Goal: Information Seeking & Learning: Learn about a topic

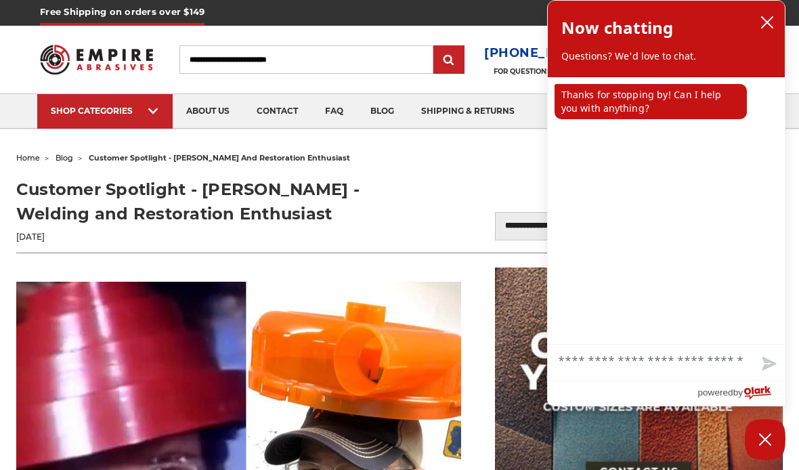
click at [335, 62] on input "Search" at bounding box center [306, 59] width 255 height 28
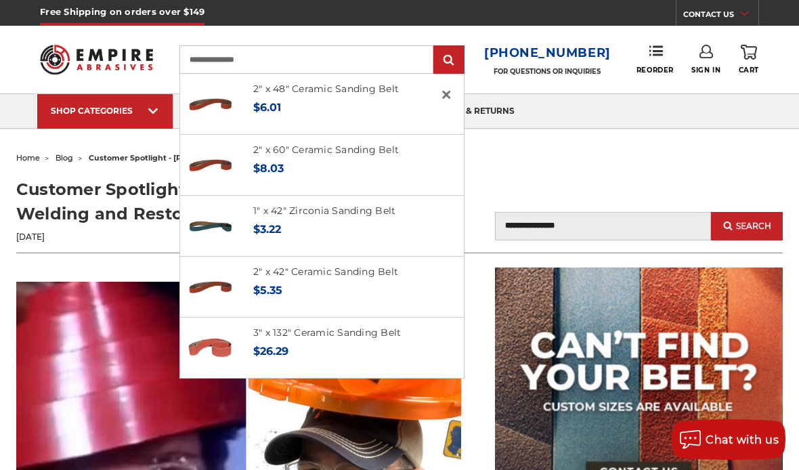
type input "**********"
click at [454, 60] on input "submit" at bounding box center [448, 60] width 27 height 27
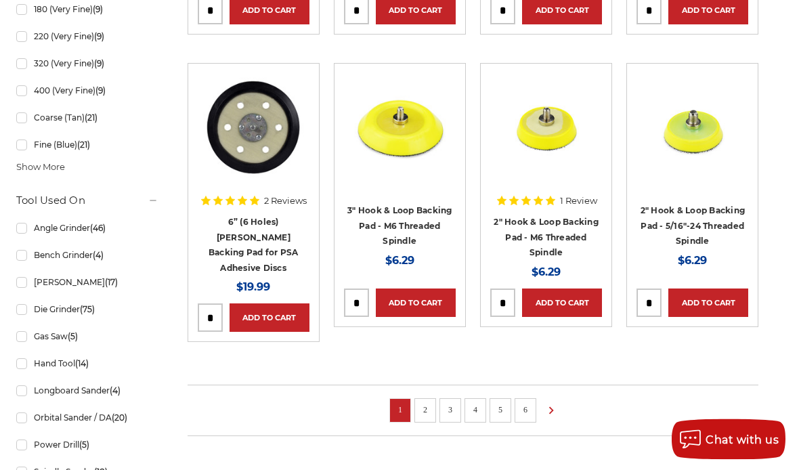
scroll to position [936, 0]
click at [430, 402] on link "2" at bounding box center [425, 409] width 14 height 15
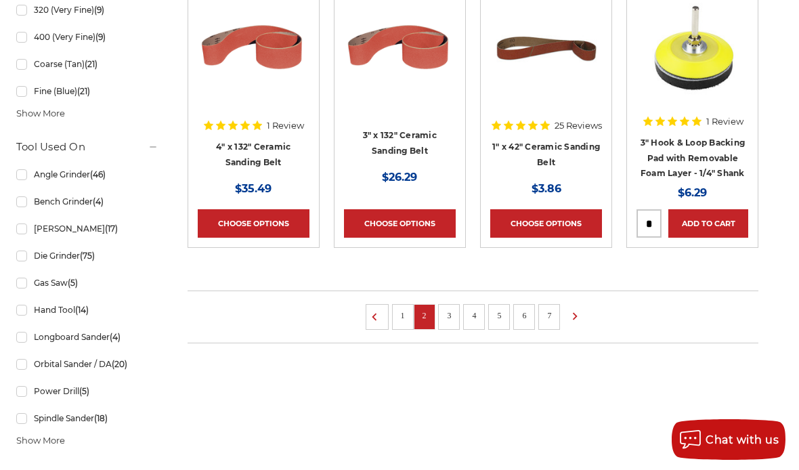
scroll to position [1002, 0]
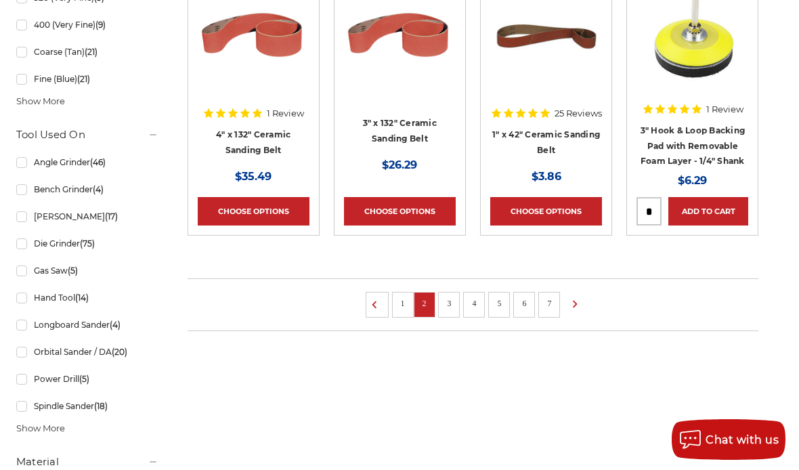
click at [455, 310] on link "3" at bounding box center [449, 303] width 14 height 15
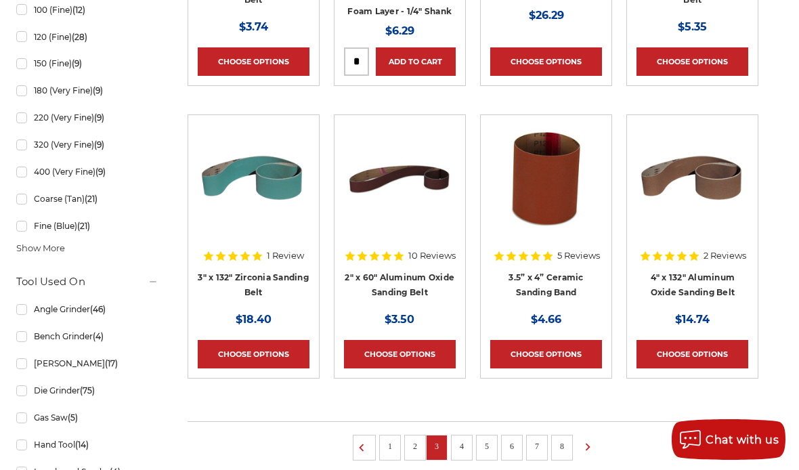
scroll to position [856, 0]
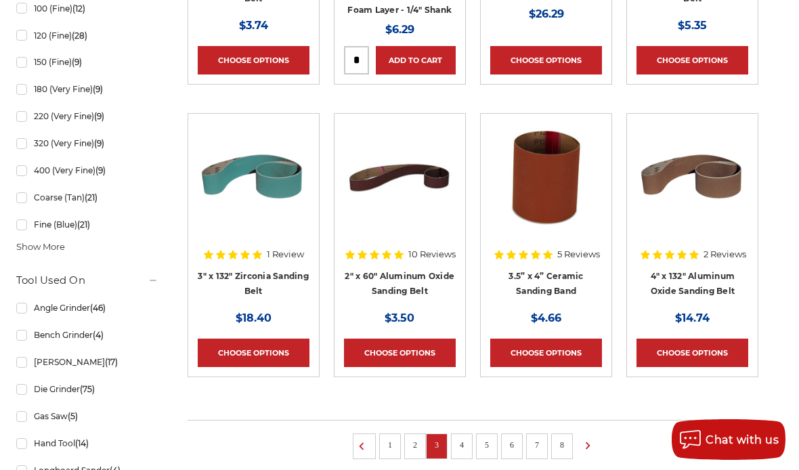
click at [463, 452] on link "4" at bounding box center [462, 444] width 14 height 15
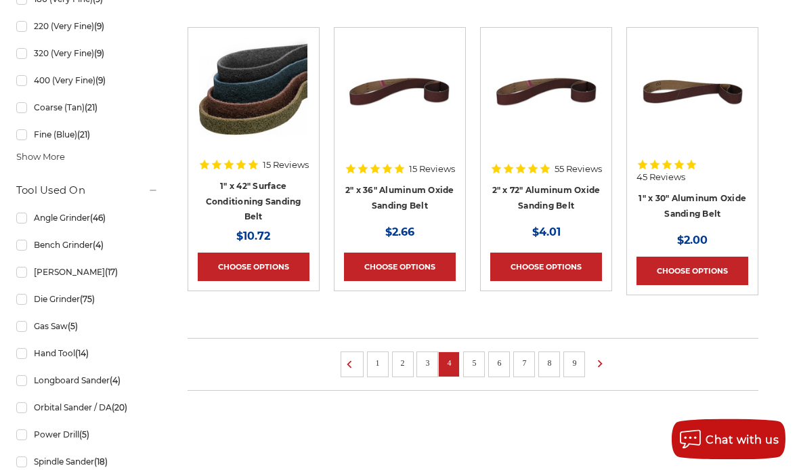
scroll to position [946, 0]
click at [471, 358] on link "5" at bounding box center [474, 362] width 14 height 15
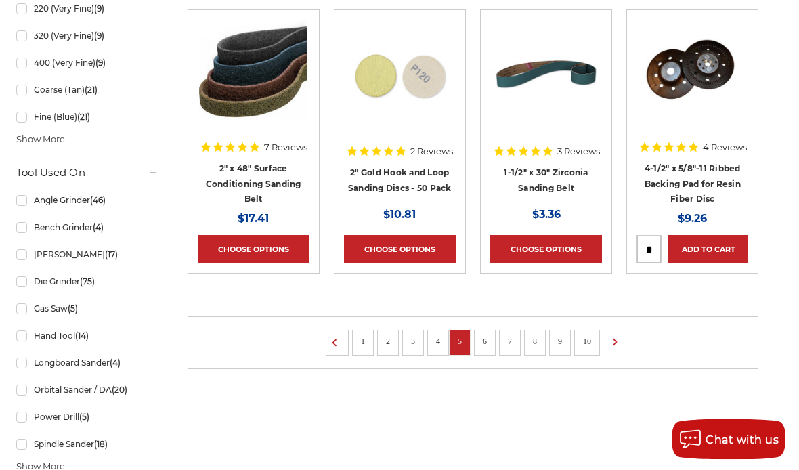
scroll to position [964, 0]
click at [489, 334] on link "6" at bounding box center [485, 341] width 14 height 15
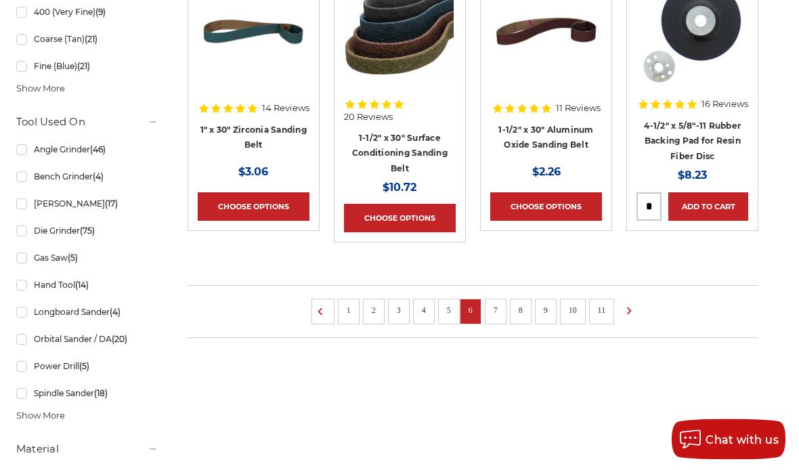
scroll to position [1015, 0]
click at [500, 318] on link "7" at bounding box center [496, 310] width 14 height 15
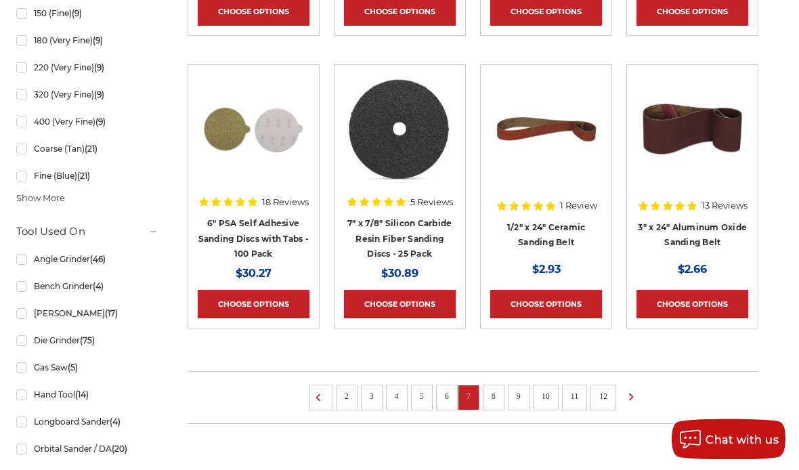
scroll to position [905, 0]
click at [495, 403] on link "8" at bounding box center [494, 396] width 14 height 15
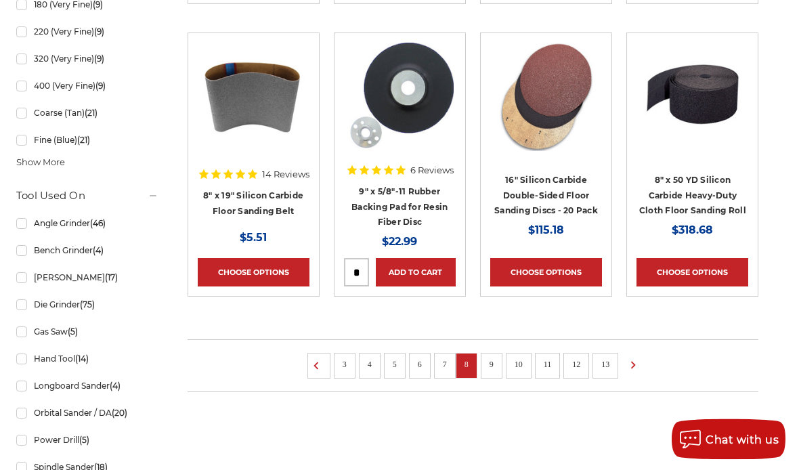
scroll to position [945, 0]
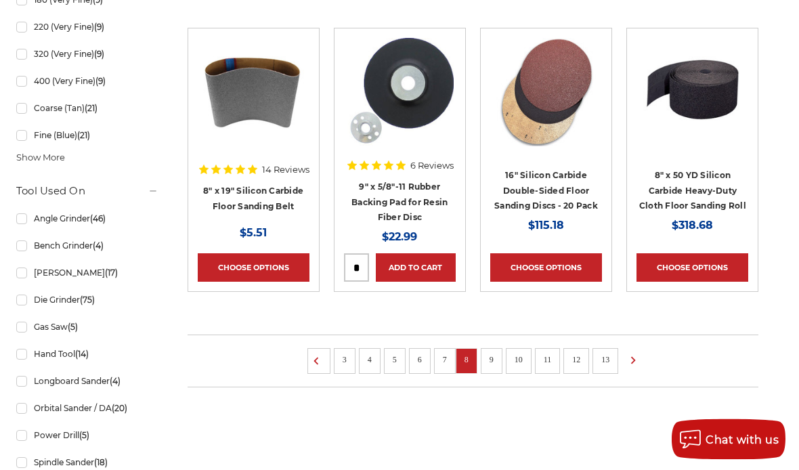
click at [492, 363] on link "9" at bounding box center [492, 360] width 14 height 15
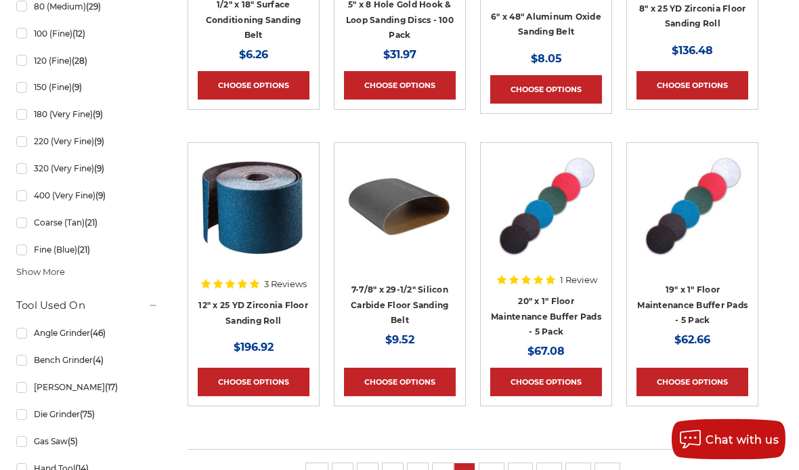
scroll to position [837, 0]
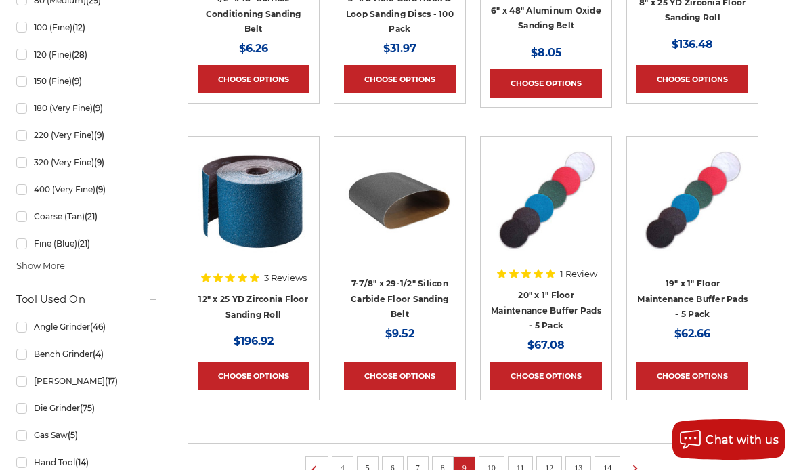
click at [609, 466] on link "14" at bounding box center [607, 467] width 18 height 15
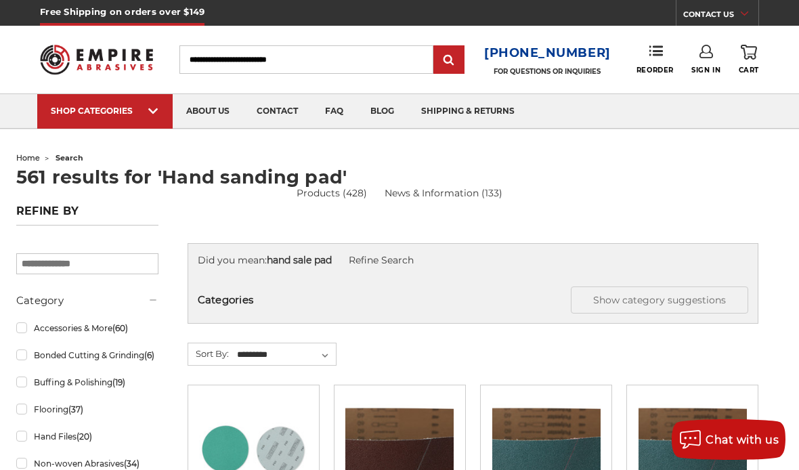
click at [350, 66] on input "Search" at bounding box center [306, 59] width 255 height 28
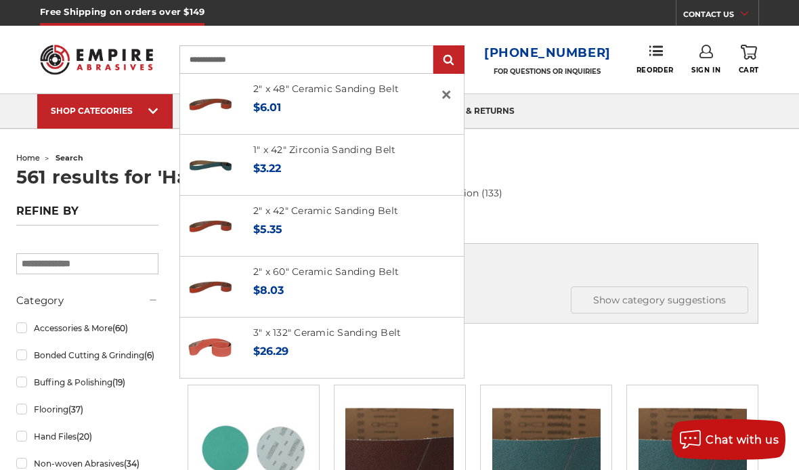
type input "**********"
click at [454, 53] on input "submit" at bounding box center [448, 60] width 27 height 27
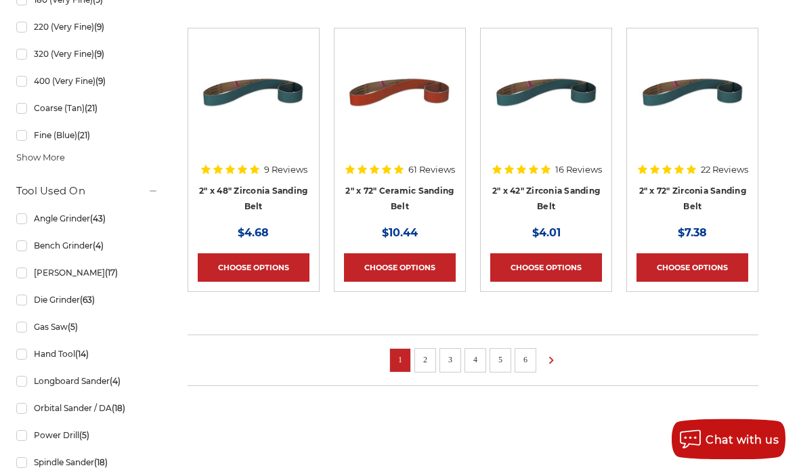
scroll to position [947, 0]
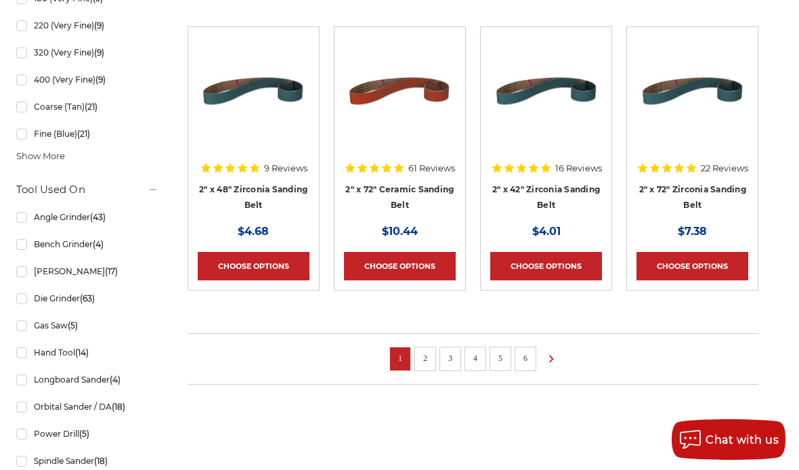
click at [531, 364] on link "6" at bounding box center [526, 358] width 14 height 15
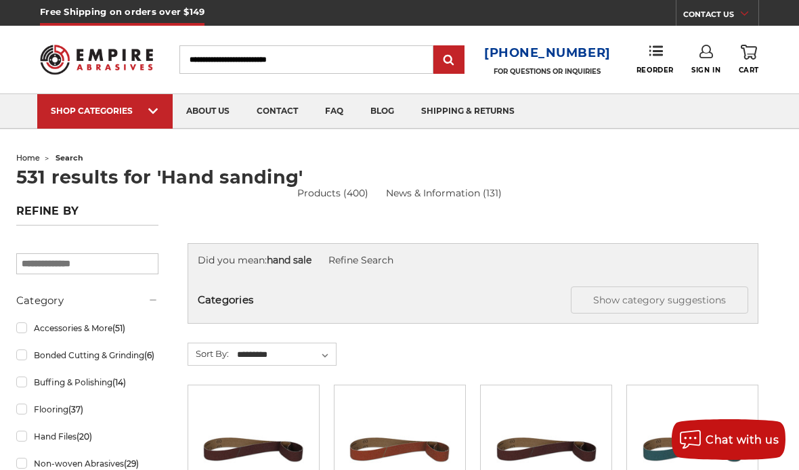
click at [365, 56] on input "Search" at bounding box center [306, 59] width 255 height 28
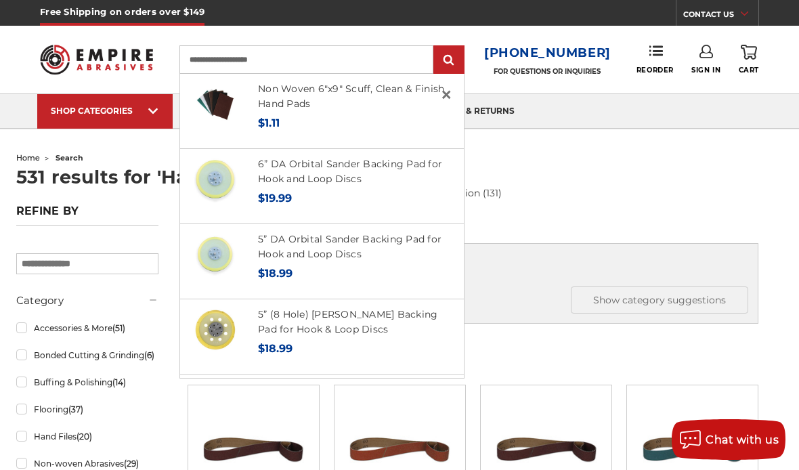
type input "**********"
click at [456, 56] on input "submit" at bounding box center [448, 60] width 27 height 27
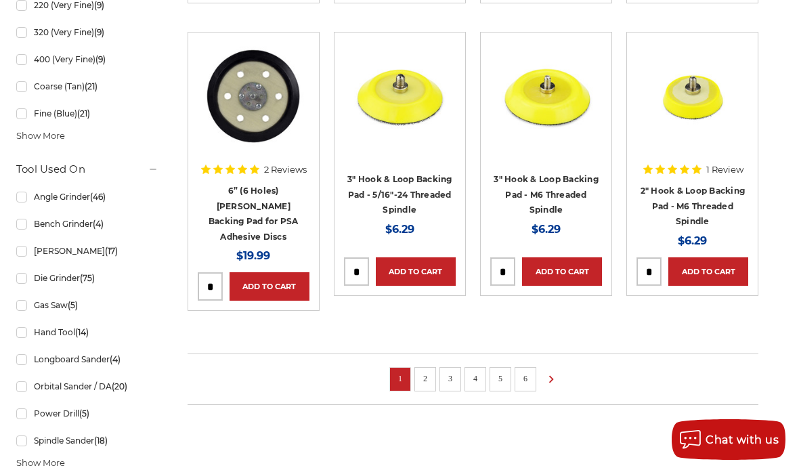
scroll to position [990, 0]
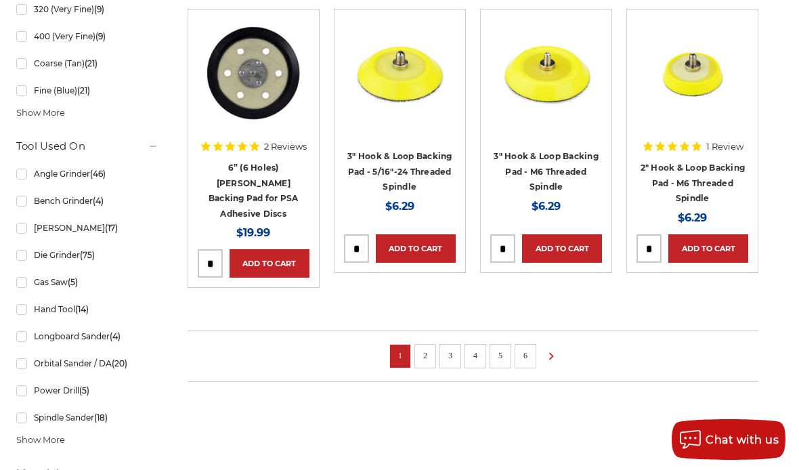
click at [529, 348] on link "6" at bounding box center [526, 355] width 14 height 15
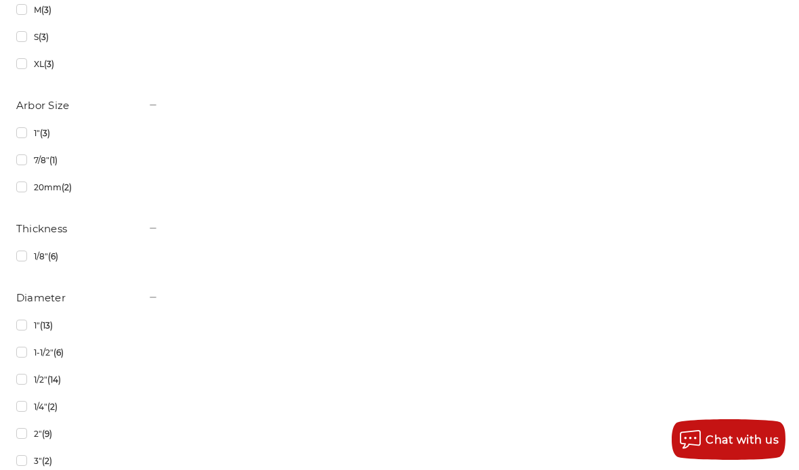
scroll to position [2034, 0]
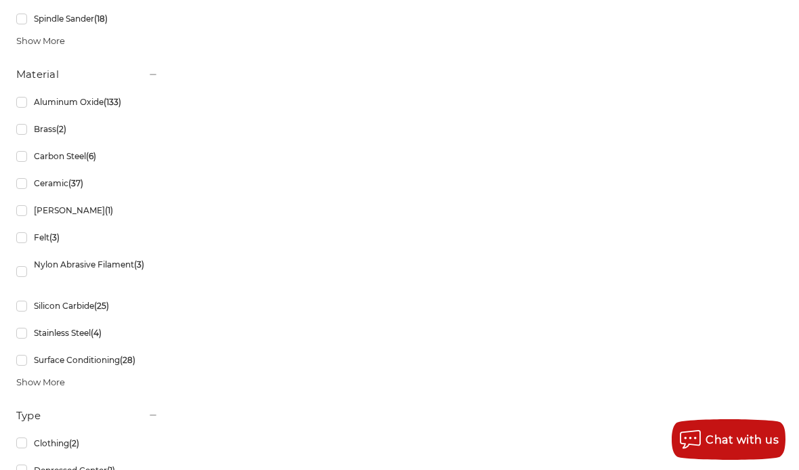
scroll to position [1388, 0]
